Goal: Task Accomplishment & Management: Use online tool/utility

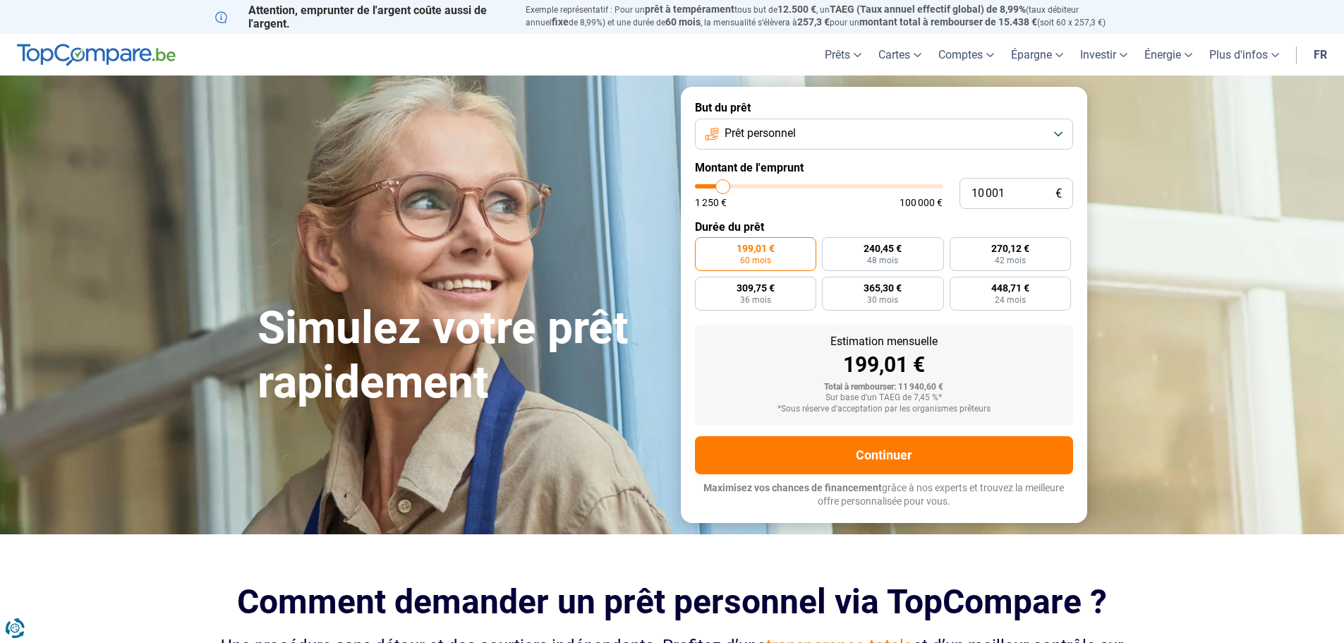
type input "7"
type input "1250"
type input "75"
type input "1250"
type input "750"
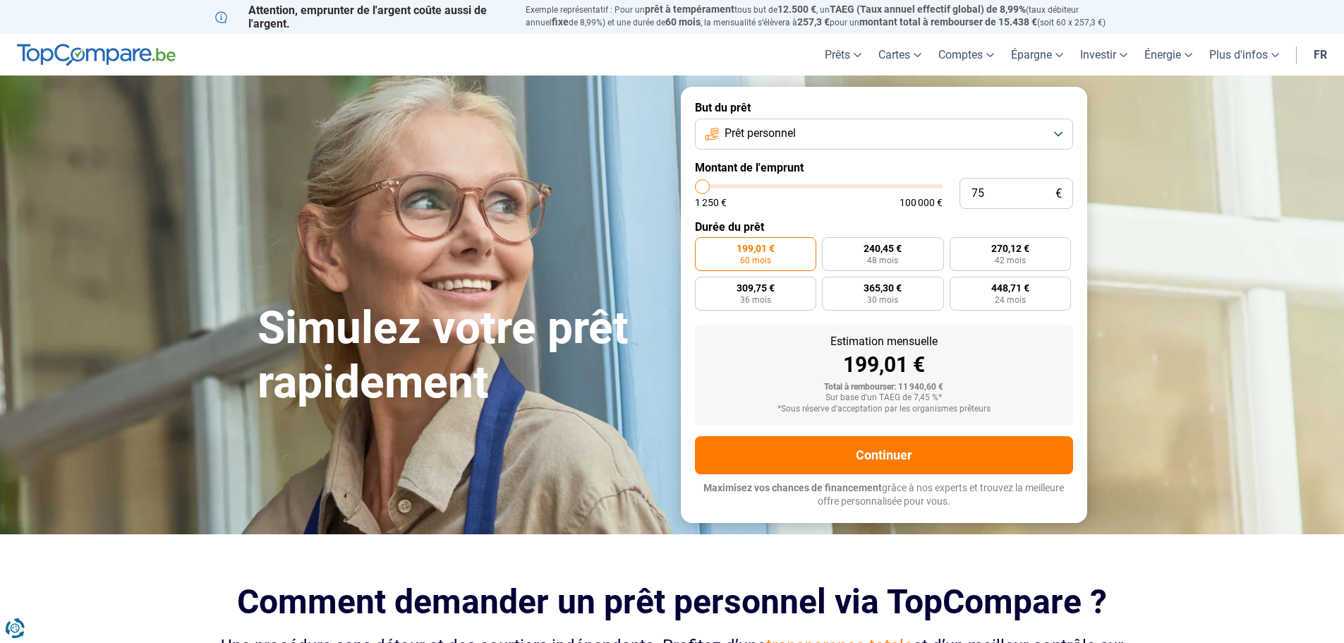
type input "1250"
type input "7 500"
type input "7500"
type input "75 000"
type input "75000"
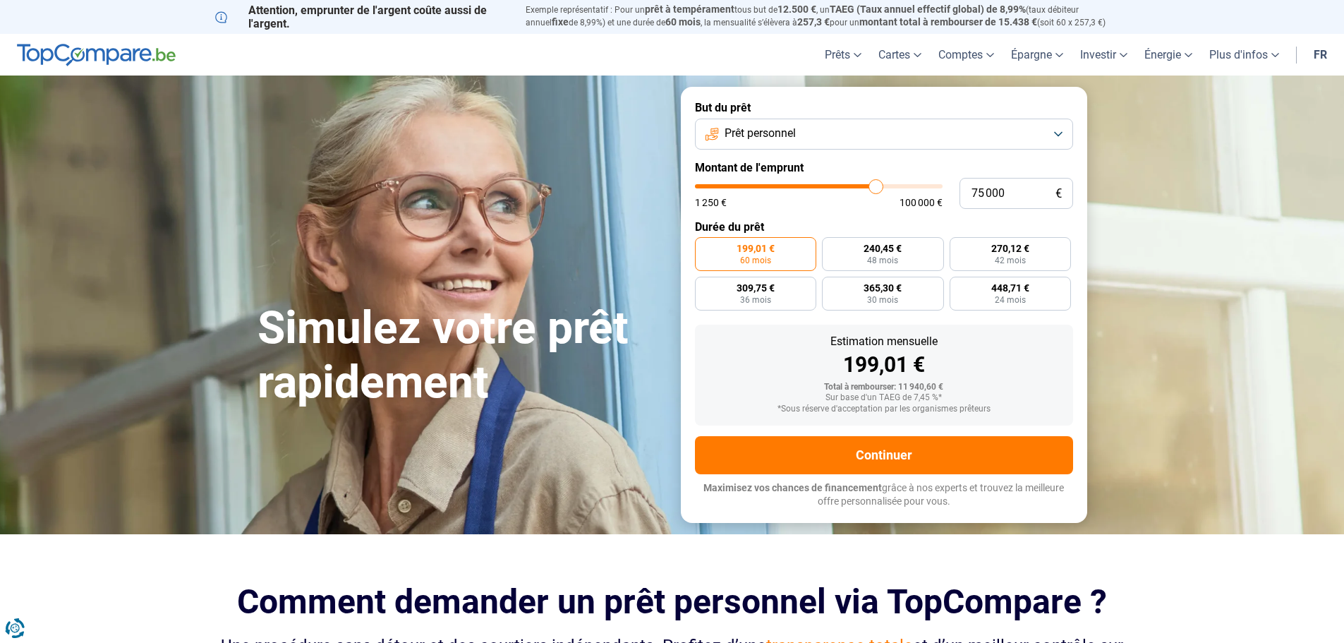
radio input "false"
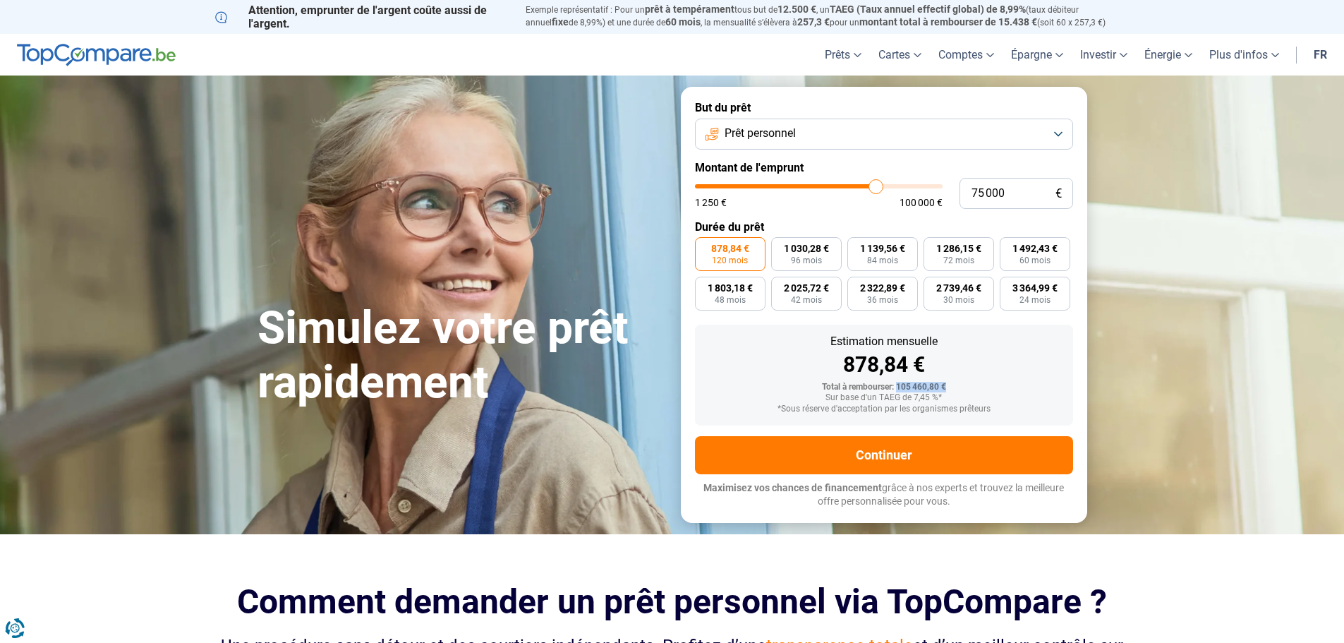
drag, startPoint x: 949, startPoint y: 386, endPoint x: 898, endPoint y: 384, distance: 51.6
click at [898, 384] on div "Total à rembourser: 105 460,80 €" at bounding box center [884, 388] width 356 height 10
click at [690, 371] on form "But du prêt Prêt personnel Montant de l'emprunt 75 000 € 1 250 € 100 000 € Duré…" at bounding box center [884, 304] width 407 height 435
click at [1060, 134] on button "Prêt personnel" at bounding box center [884, 134] width 378 height 31
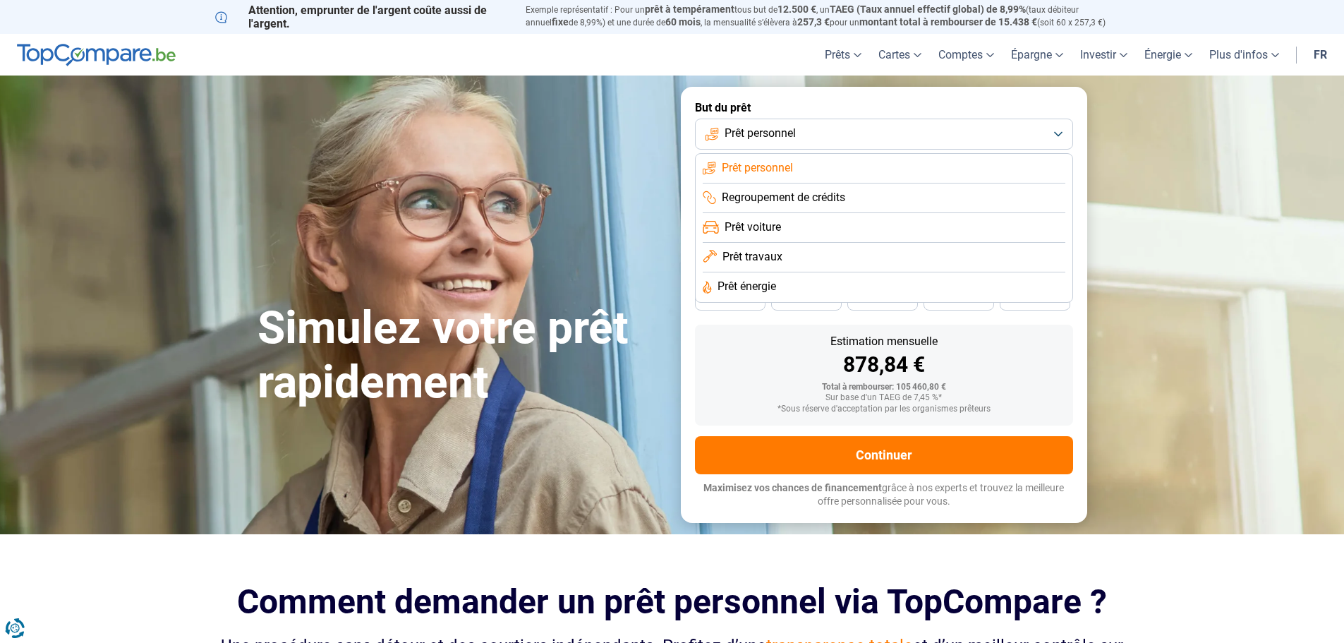
click at [817, 200] on span "Regroupement de crédits" at bounding box center [784, 198] width 124 height 16
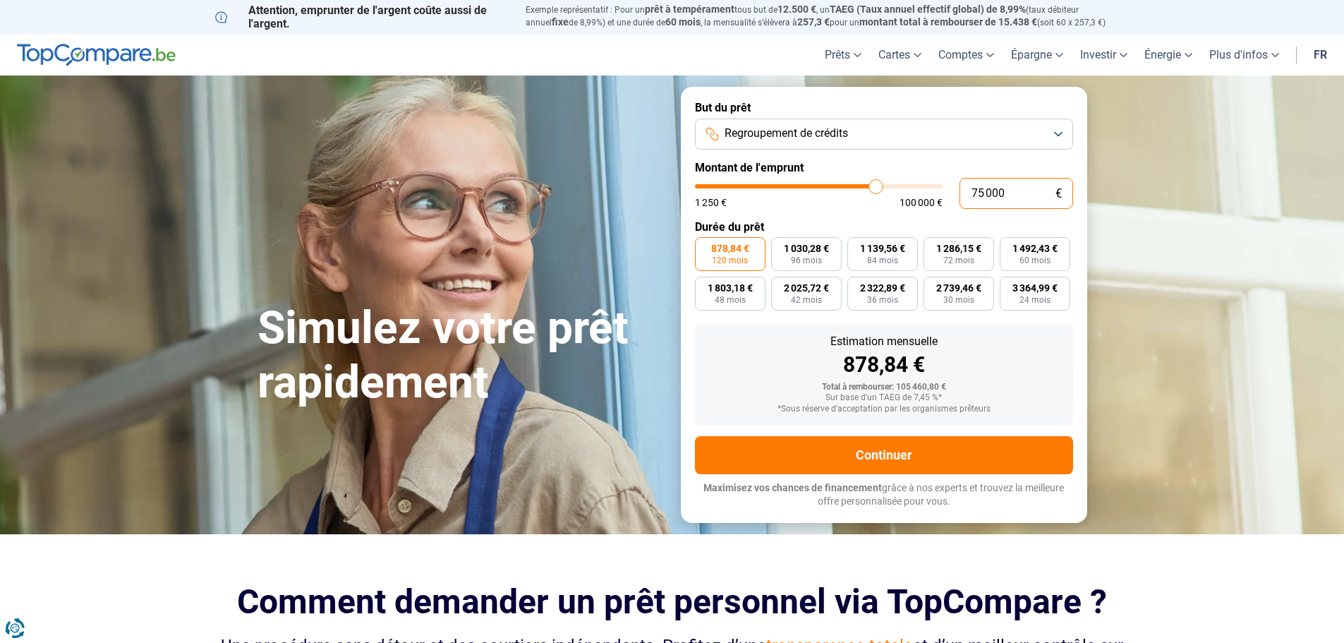
drag, startPoint x: 1023, startPoint y: 199, endPoint x: 951, endPoint y: 201, distance: 72.0
click at [951, 201] on div "75 000 € 1 250 € 100 000 €" at bounding box center [884, 193] width 378 height 31
type input "4"
type input "1250"
type input "40"
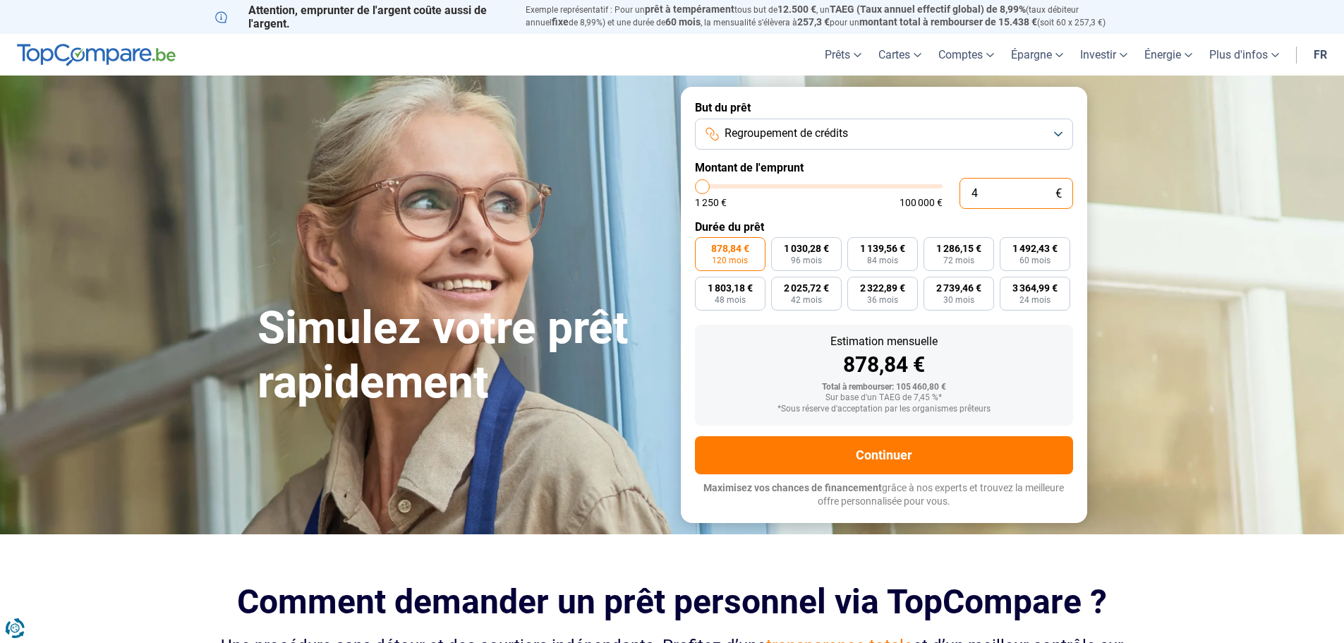
type input "1250"
type input "400"
type input "1250"
type input "4 000"
type input "4000"
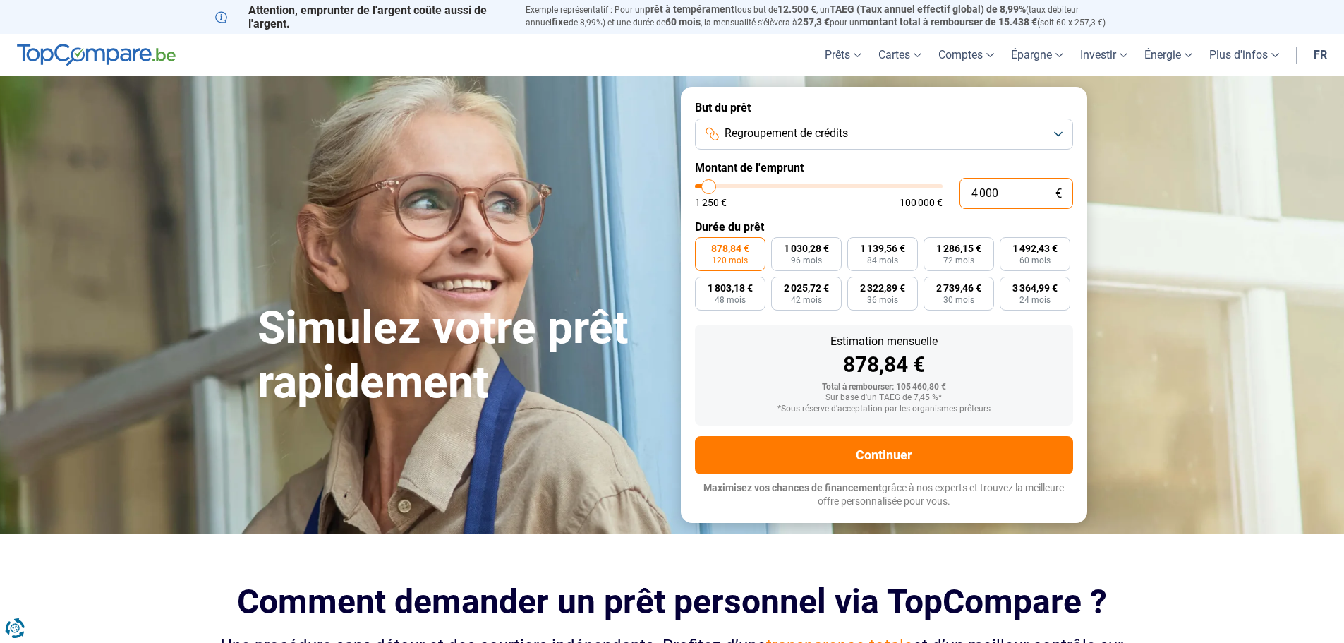
type input "40 000"
type input "40000"
type input "400 000"
type input "100000"
type input "100 000"
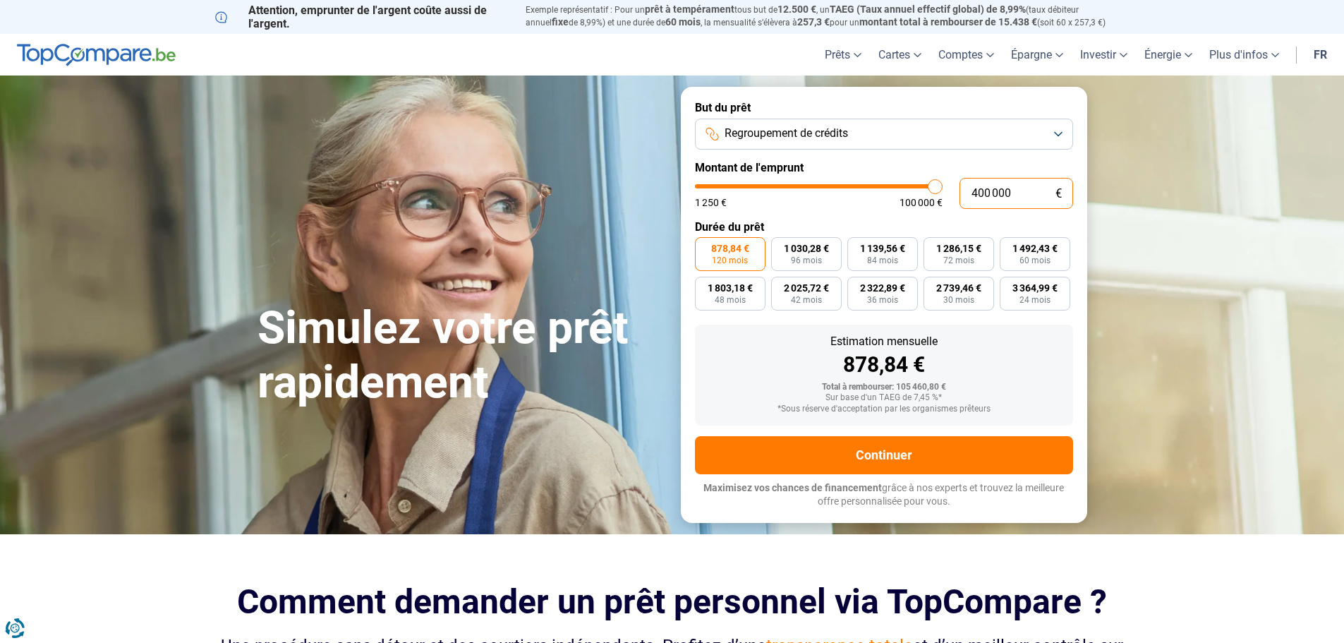
type input "100000"
type input "82 000"
type input "82000"
click at [893, 184] on input "range" at bounding box center [819, 186] width 248 height 4
type input "87 750"
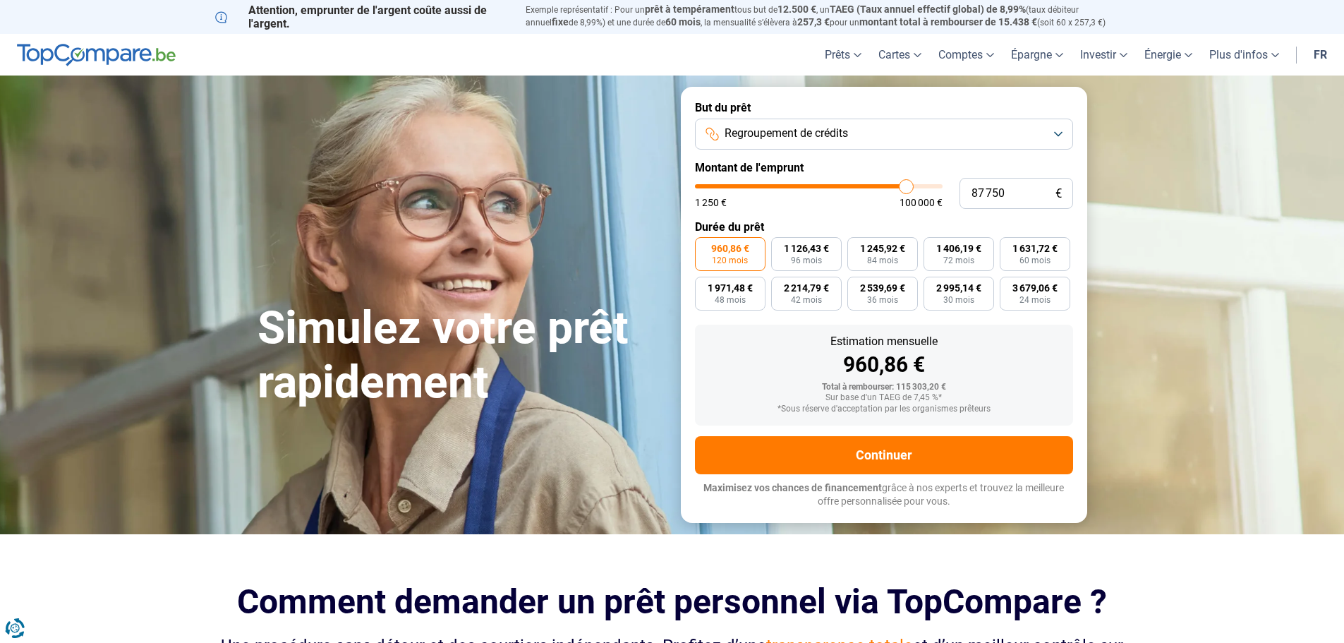
type input "87750"
click at [906, 184] on input "range" at bounding box center [819, 186] width 248 height 4
click at [887, 137] on button "Regroupement de crédits" at bounding box center [884, 134] width 378 height 31
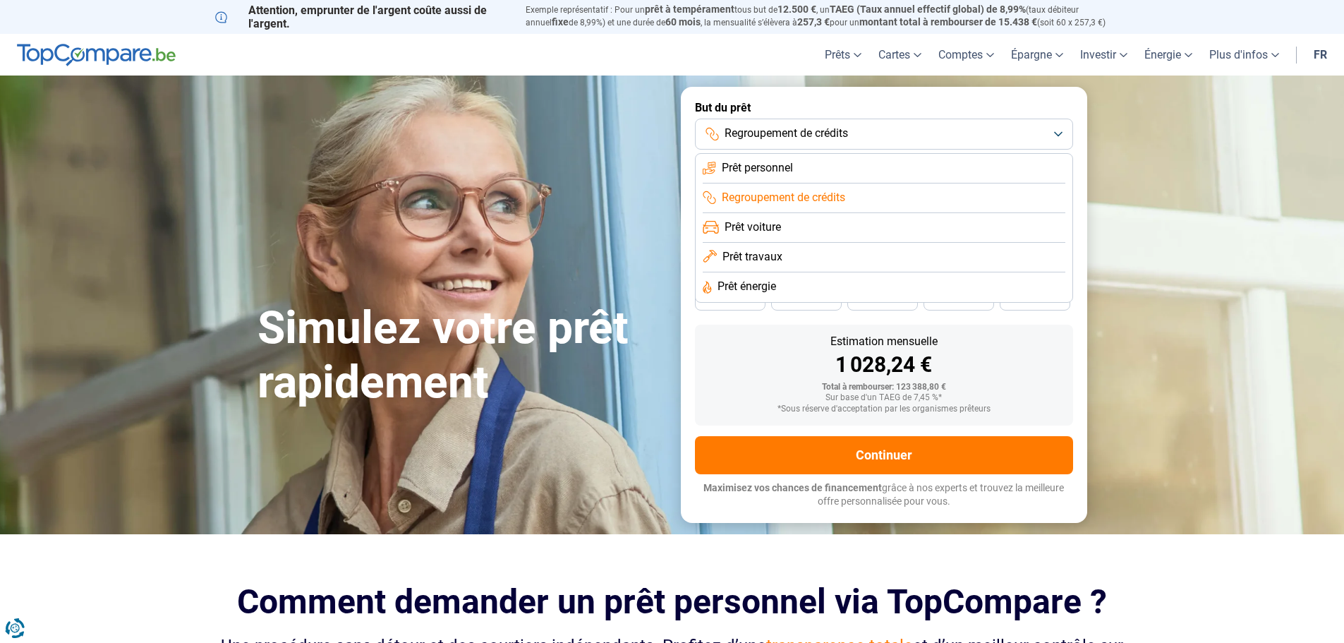
click at [754, 254] on span "Prêt travaux" at bounding box center [753, 257] width 60 height 16
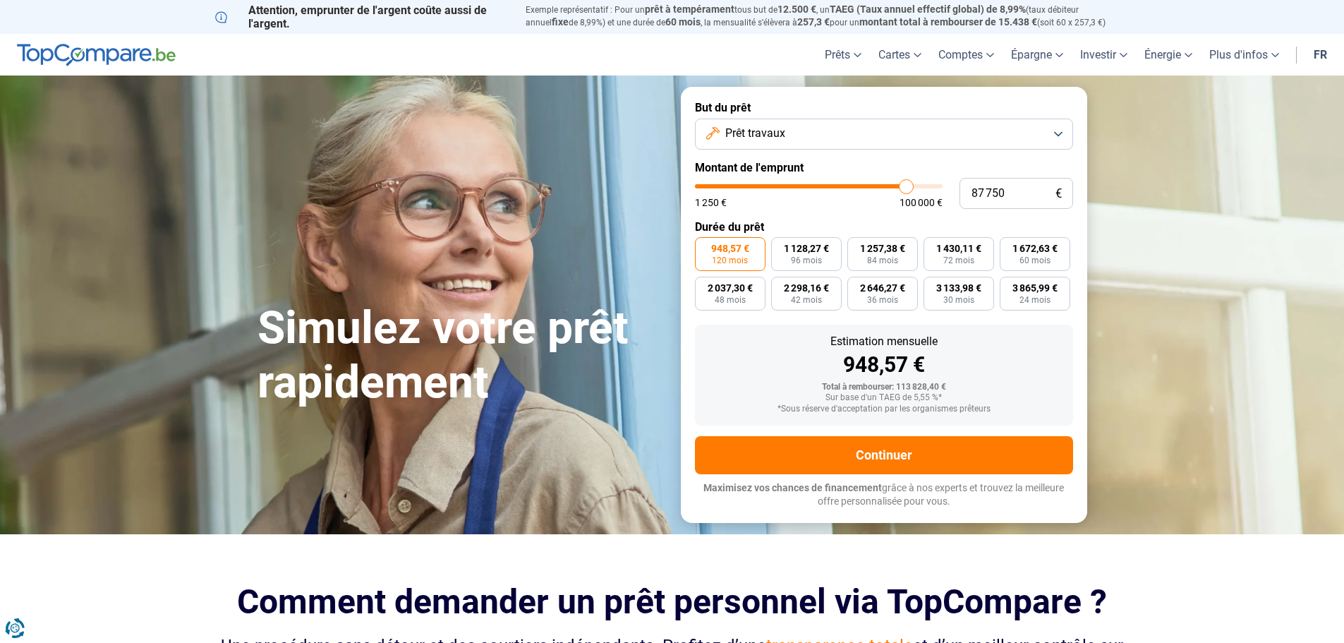
type input "89 000"
type input "89000"
type input "91 500"
type input "91500"
type input "97 750"
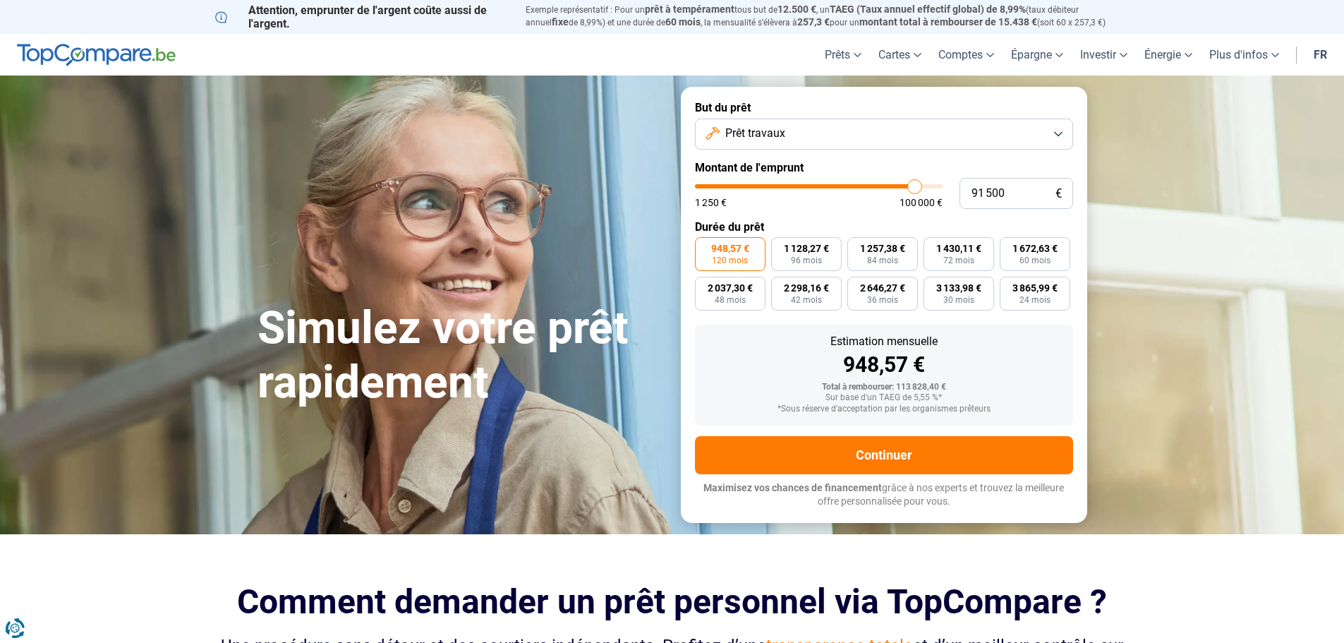
type input "97750"
type input "100 000"
drag, startPoint x: 908, startPoint y: 185, endPoint x: 997, endPoint y: 189, distance: 88.3
type input "100000"
click at [943, 188] on input "range" at bounding box center [819, 186] width 248 height 4
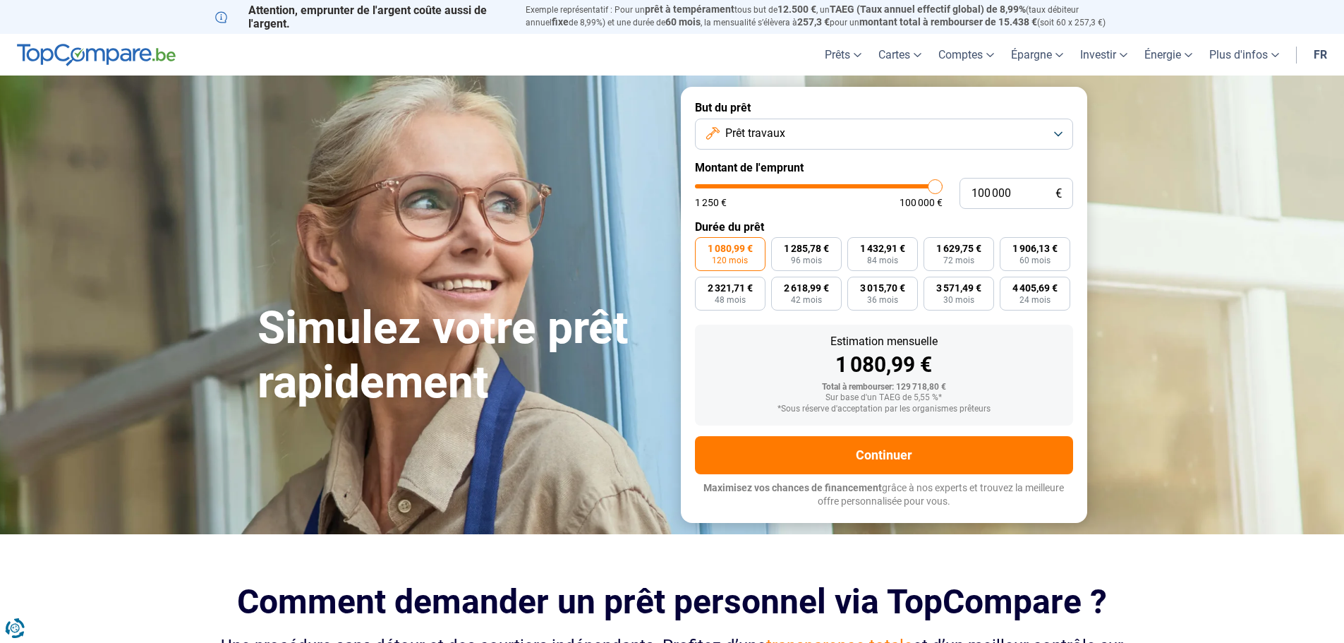
click at [1061, 131] on button "Prêt travaux" at bounding box center [884, 134] width 378 height 31
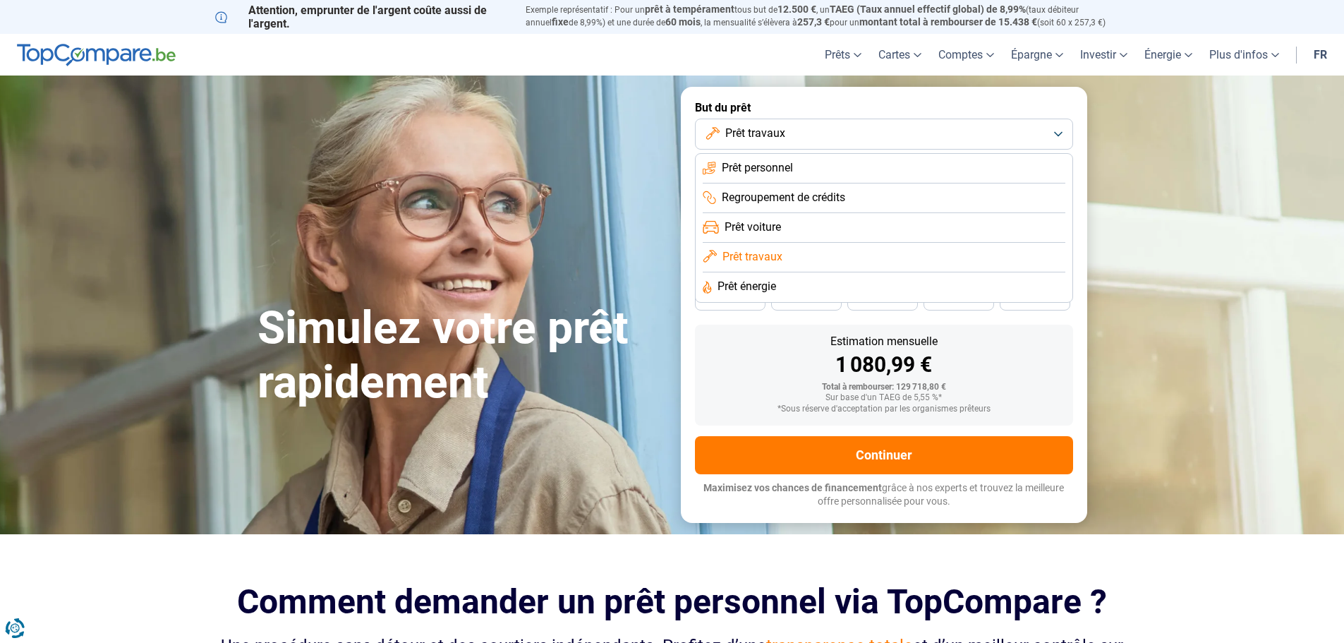
click at [771, 224] on span "Prêt voiture" at bounding box center [753, 227] width 56 height 16
